Goal: Entertainment & Leisure: Browse casually

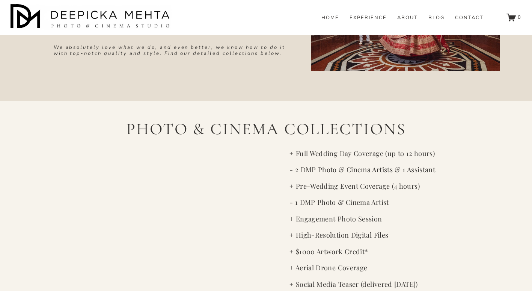
scroll to position [1250, 0]
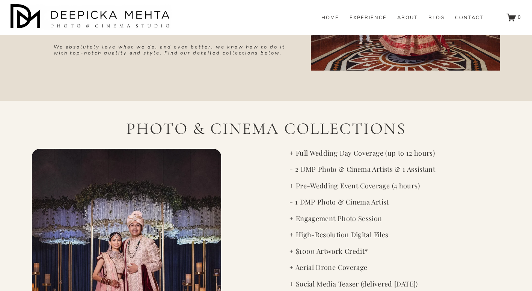
click at [161, 154] on div at bounding box center [126, 275] width 189 height 253
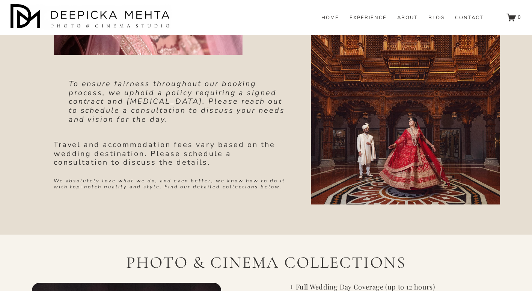
scroll to position [1152, 0]
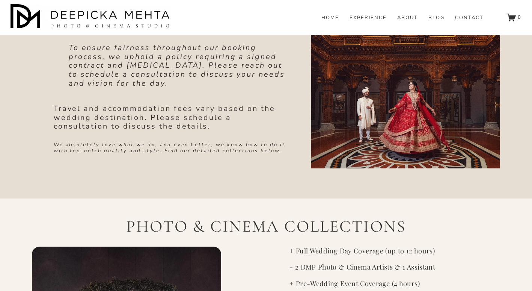
click at [328, 21] on link "HOME" at bounding box center [330, 18] width 18 height 7
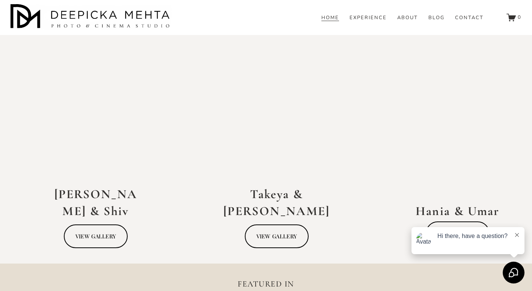
scroll to position [1504, 0]
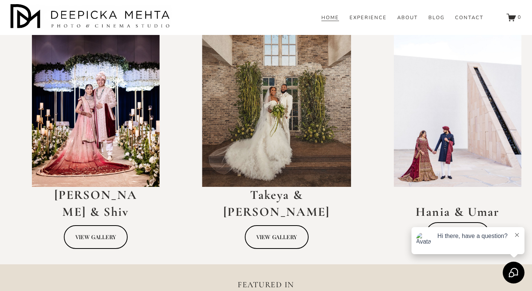
click at [90, 100] on div at bounding box center [96, 110] width 128 height 154
click at [96, 234] on link "VIEW GALLERY" at bounding box center [96, 237] width 64 height 24
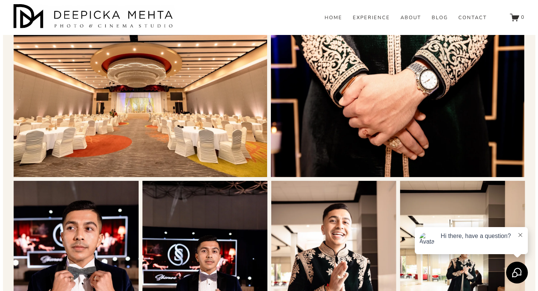
scroll to position [5141, 0]
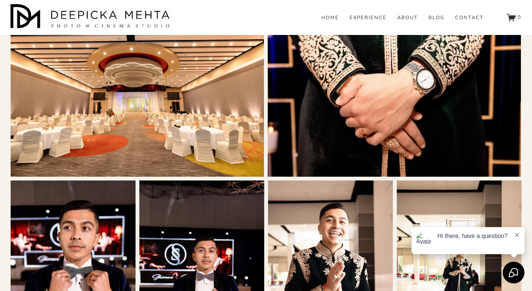
click at [121, 126] on img at bounding box center [137, 92] width 253 height 169
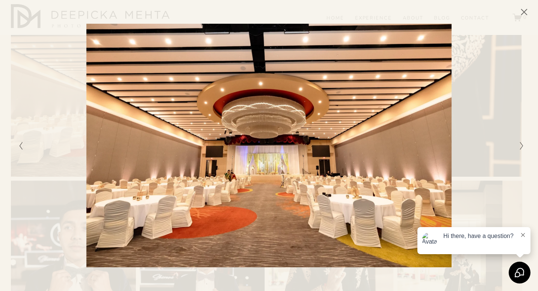
click at [519, 145] on icon "Next Slide" at bounding box center [521, 145] width 5 height 9
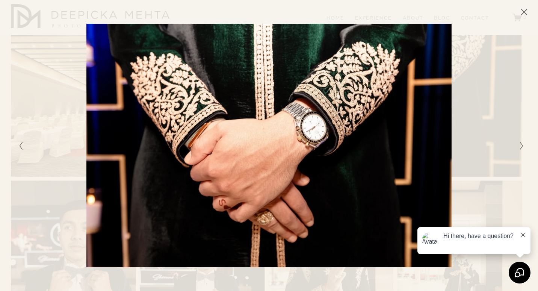
click at [519, 145] on icon "Next Slide" at bounding box center [521, 145] width 5 height 9
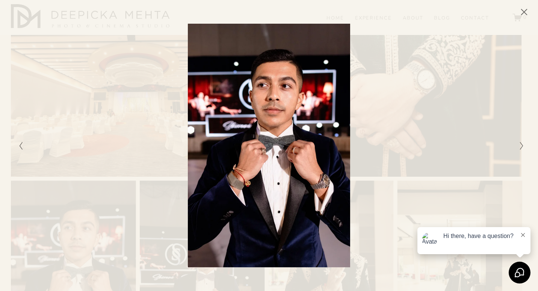
click at [519, 145] on icon "Next Slide" at bounding box center [521, 145] width 5 height 9
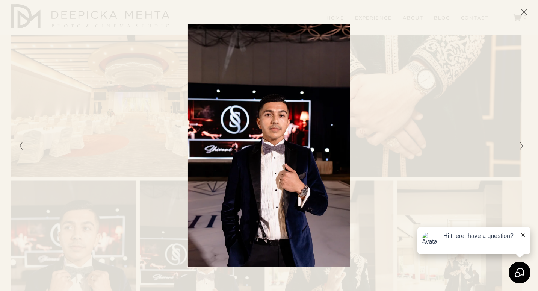
click at [519, 145] on icon "Next Slide" at bounding box center [521, 145] width 5 height 9
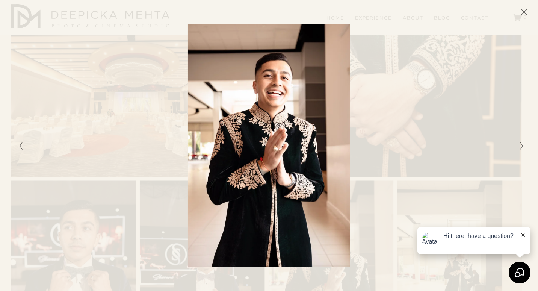
click at [519, 145] on icon "Next Slide" at bounding box center [521, 145] width 5 height 9
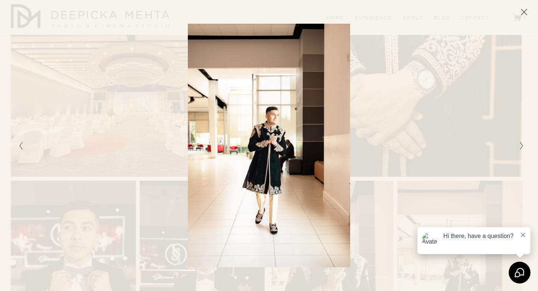
click at [524, 13] on icon "Close" at bounding box center [524, 12] width 6 height 6
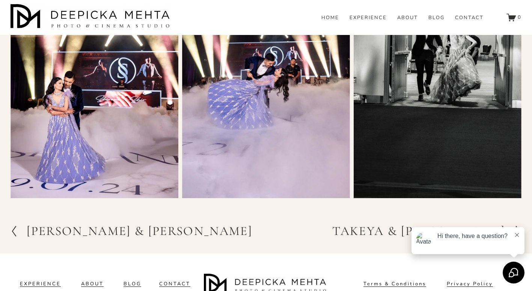
scroll to position [6899, 0]
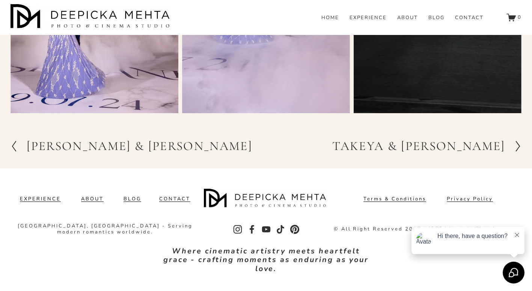
click at [100, 142] on h2 "[PERSON_NAME] & [PERSON_NAME]" at bounding box center [140, 146] width 226 height 12
click at [516, 145] on div at bounding box center [513, 146] width 16 height 12
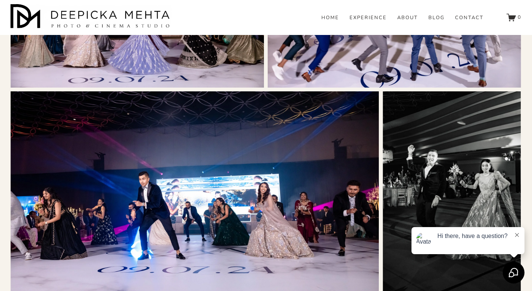
scroll to position [6266, 0]
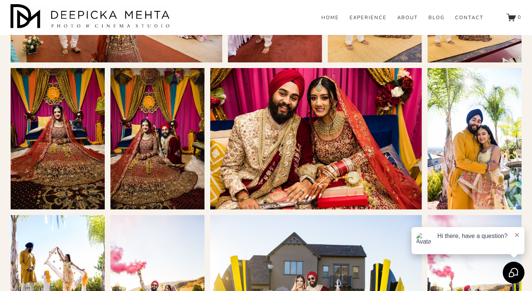
scroll to position [3109, 0]
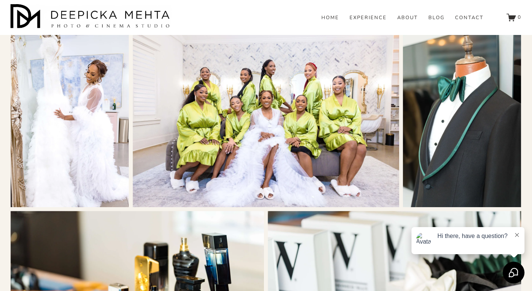
scroll to position [1396, 0]
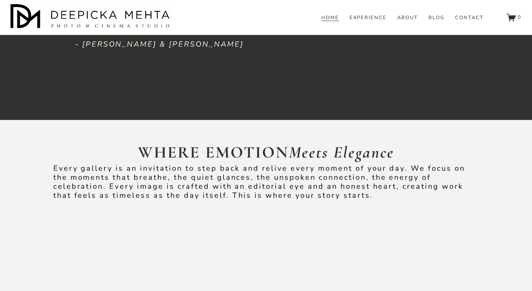
scroll to position [1461, 0]
